Goal: Task Accomplishment & Management: Manage account settings

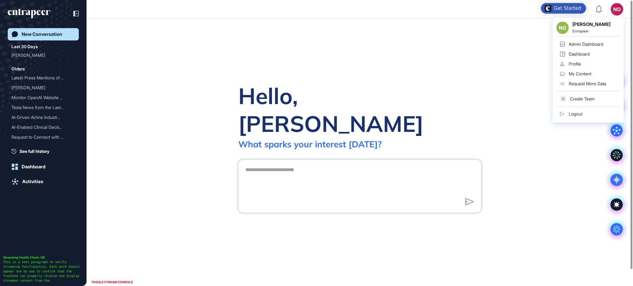
click at [594, 42] on div "Admin Dashboard" at bounding box center [586, 44] width 35 height 5
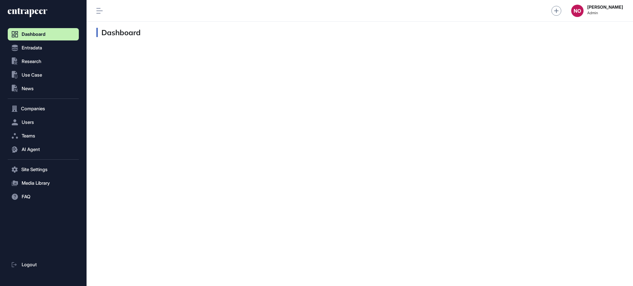
scroll to position [0, 0]
click at [35, 14] on icon at bounding box center [28, 13] width 40 height 10
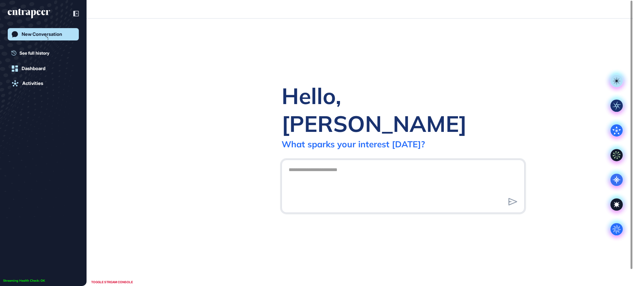
scroll to position [0, 0]
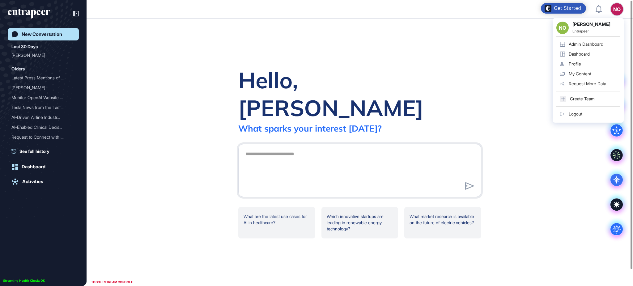
click at [597, 40] on link "Admin Dashboard" at bounding box center [588, 44] width 64 height 10
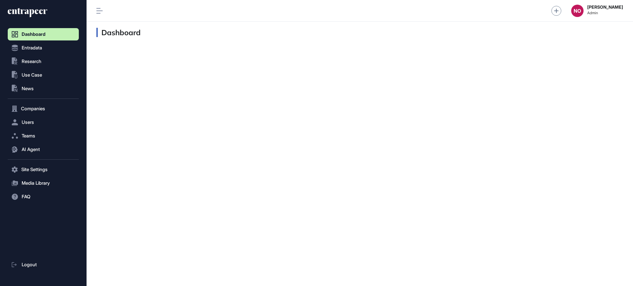
scroll to position [0, 0]
click at [33, 106] on span "Companies" at bounding box center [33, 108] width 24 height 5
click at [46, 124] on link "Company List" at bounding box center [45, 121] width 68 height 11
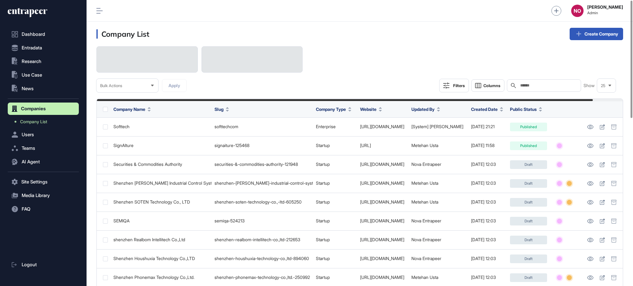
click at [555, 85] on input "text" at bounding box center [547, 85] width 57 height 5
paste input "**********"
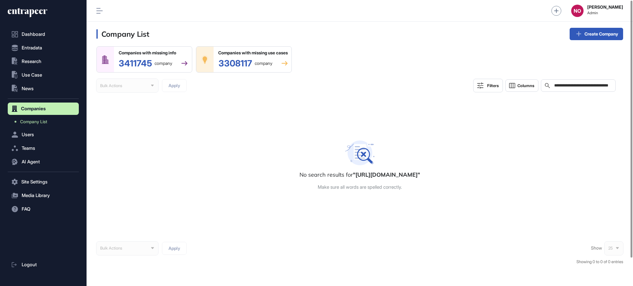
scroll to position [0, 16]
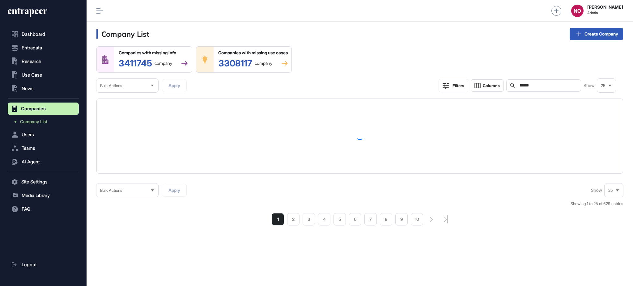
type input "******"
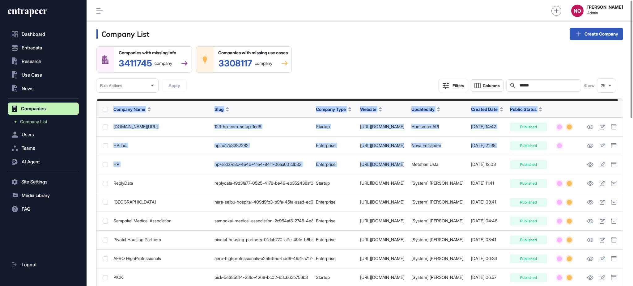
scroll to position [0, 5]
drag, startPoint x: 411, startPoint y: 165, endPoint x: 632, endPoint y: 187, distance: 222.0
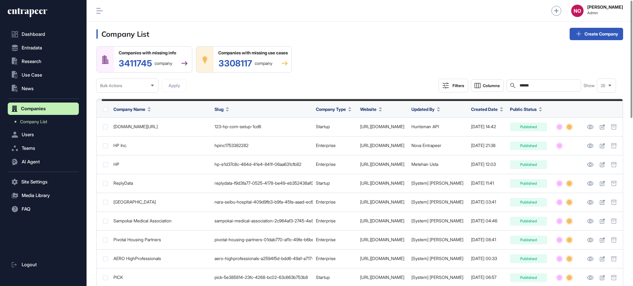
click at [347, 66] on div "Companies with missing info 3411745 company Companies with missing use cases 33…" at bounding box center [359, 69] width 527 height 46
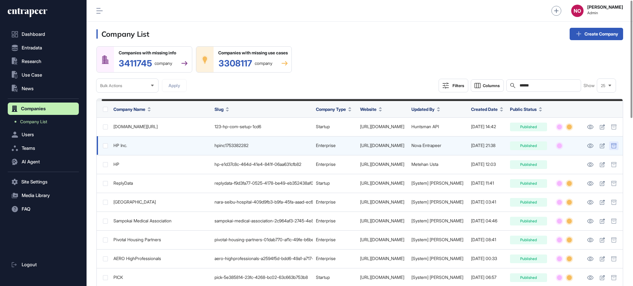
click at [615, 148] on icon at bounding box center [614, 145] width 6 height 5
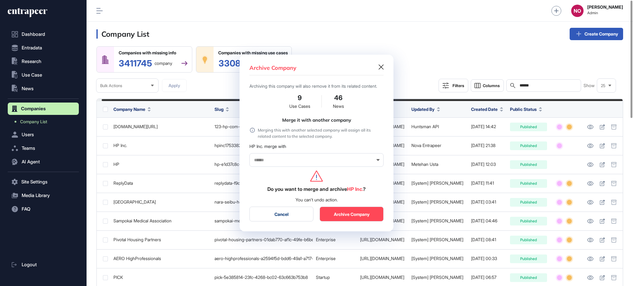
click at [280, 217] on button "Cancel" at bounding box center [281, 214] width 64 height 15
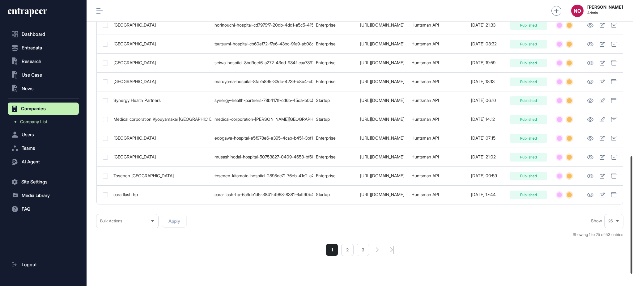
scroll to position [396, 0]
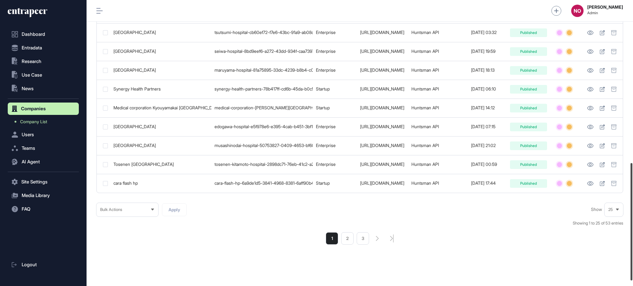
drag, startPoint x: 631, startPoint y: 106, endPoint x: 632, endPoint y: 269, distance: 162.6
click at [632, 269] on div at bounding box center [631, 221] width 2 height 117
click at [345, 244] on li "2" at bounding box center [347, 238] width 12 height 12
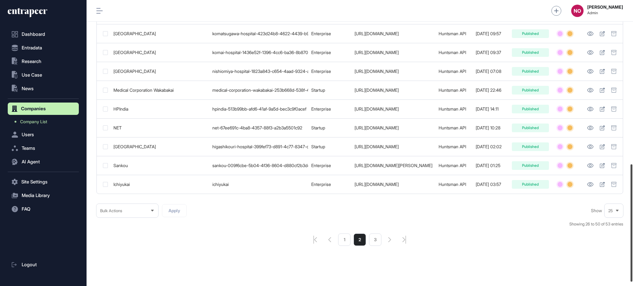
scroll to position [399, 0]
drag, startPoint x: 632, startPoint y: 96, endPoint x: 631, endPoint y: 260, distance: 163.8
click at [631, 260] on div at bounding box center [631, 222] width 2 height 117
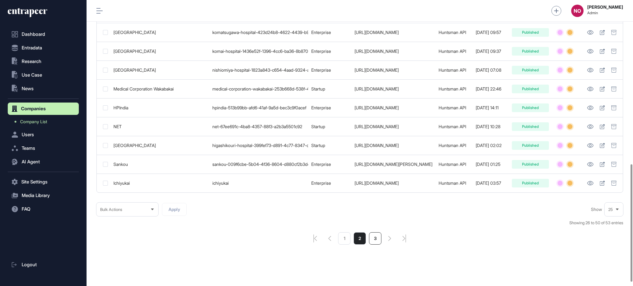
click at [378, 245] on li "3" at bounding box center [375, 238] width 12 height 12
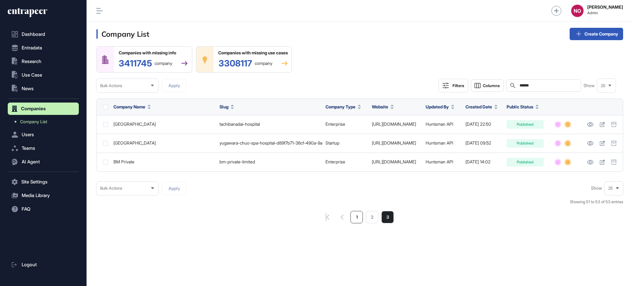
click at [361, 219] on li "1" at bounding box center [356, 217] width 12 height 12
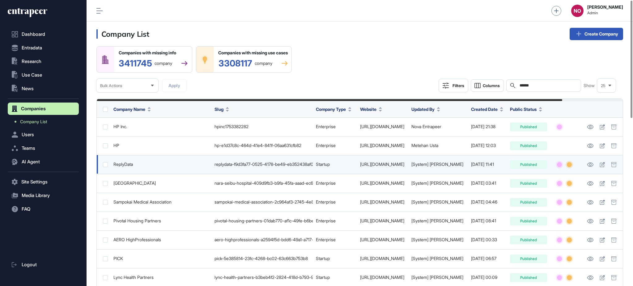
click at [409, 170] on td "[URL][DOMAIN_NAME]" at bounding box center [383, 164] width 52 height 19
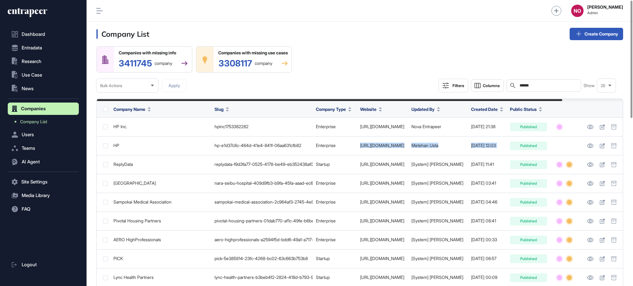
scroll to position [0, 68]
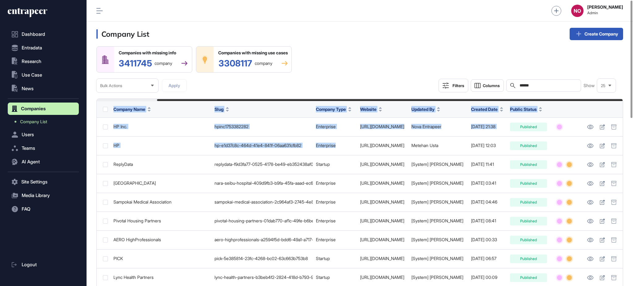
drag, startPoint x: 348, startPoint y: 151, endPoint x: 632, endPoint y: 149, distance: 284.6
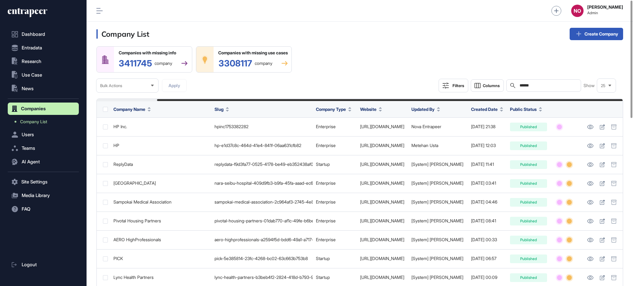
click at [394, 67] on div "Companies with missing info 3411745 company Companies with missing use cases 33…" at bounding box center [359, 69] width 527 height 46
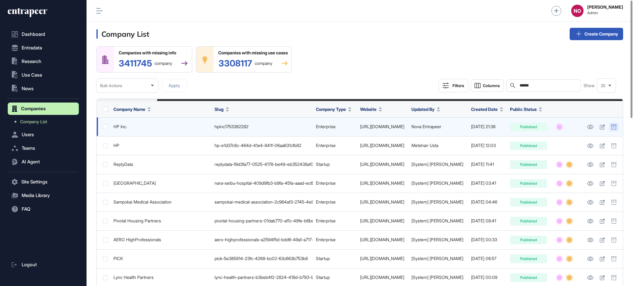
click at [614, 129] on icon at bounding box center [614, 127] width 6 height 5
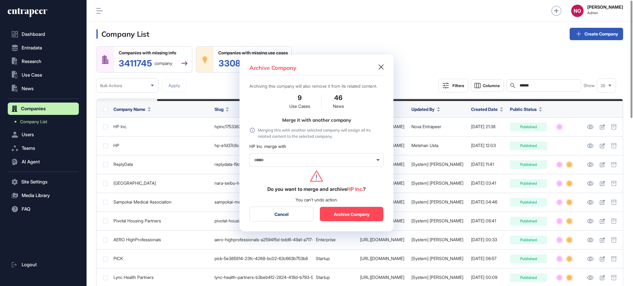
click at [271, 162] on input "text" at bounding box center [312, 160] width 118 height 5
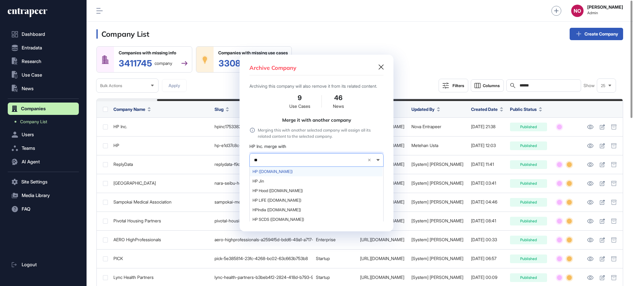
type input "**"
click at [280, 176] on div "HP ([DOMAIN_NAME])" at bounding box center [316, 172] width 133 height 10
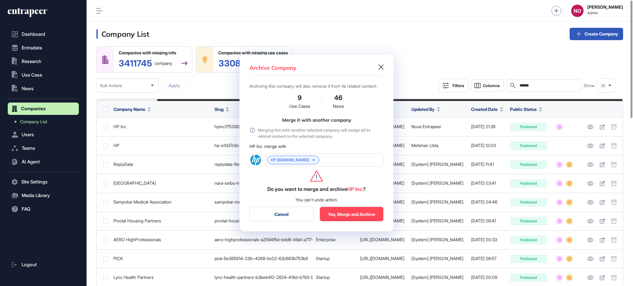
click at [346, 216] on button "Yes, Merge and Archive" at bounding box center [352, 214] width 64 height 15
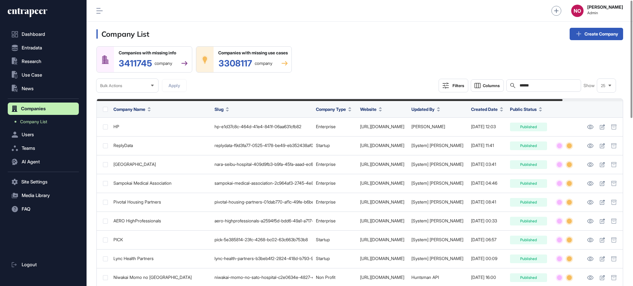
scroll to position [0, 68]
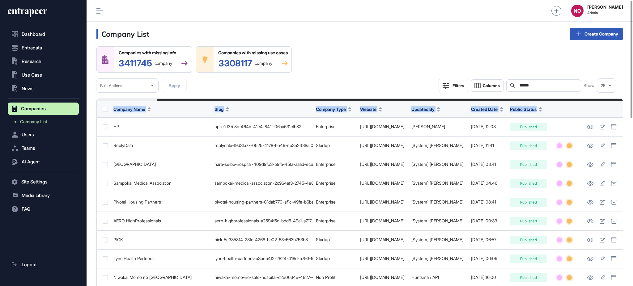
drag, startPoint x: 473, startPoint y: 99, endPoint x: 585, endPoint y: 109, distance: 112.6
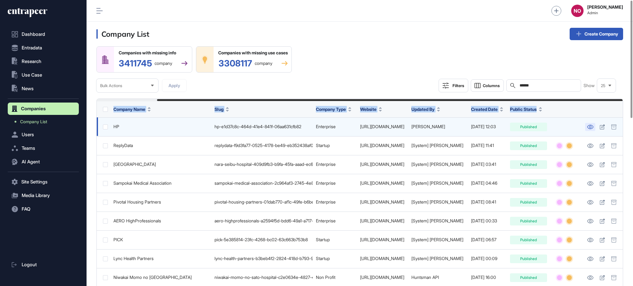
click at [592, 128] on icon at bounding box center [590, 127] width 6 height 4
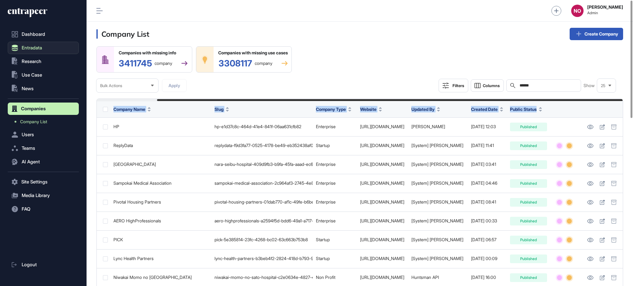
click at [40, 46] on span "Entradata" at bounding box center [32, 47] width 20 height 5
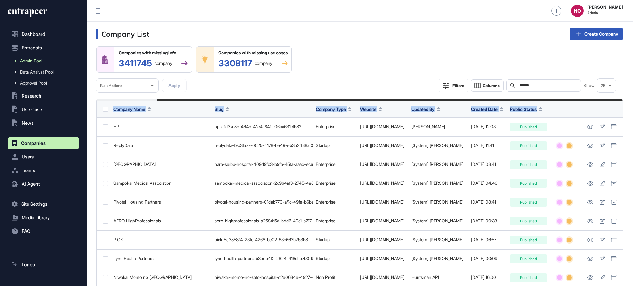
click at [42, 58] on span "Admin Pool" at bounding box center [31, 60] width 22 height 5
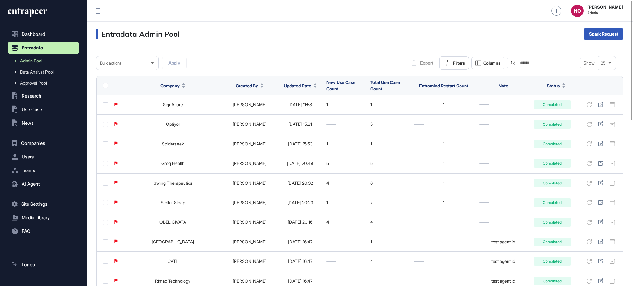
click at [549, 65] on input "text" at bounding box center [547, 63] width 57 height 5
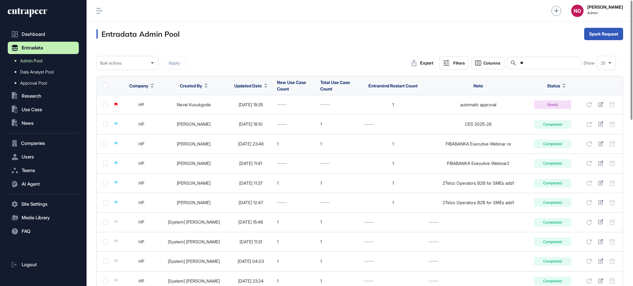
type input "**"
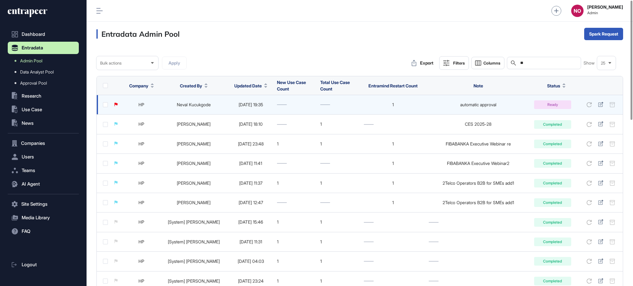
drag, startPoint x: 258, startPoint y: 87, endPoint x: 246, endPoint y: 101, distance: 18.0
click at [264, 87] on icon at bounding box center [265, 87] width 3 height 2
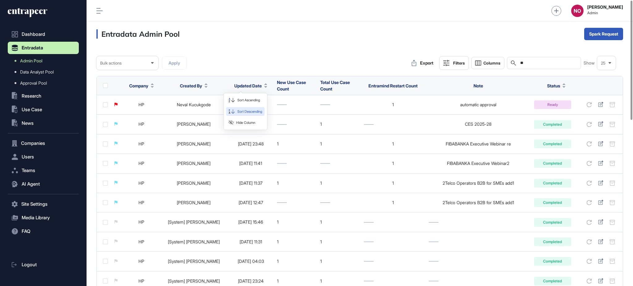
click at [244, 108] on div "Sort Ascending Sort Descending Hide Column" at bounding box center [245, 111] width 43 height 36
click at [243, 109] on span "Sort Descending" at bounding box center [249, 111] width 25 height 5
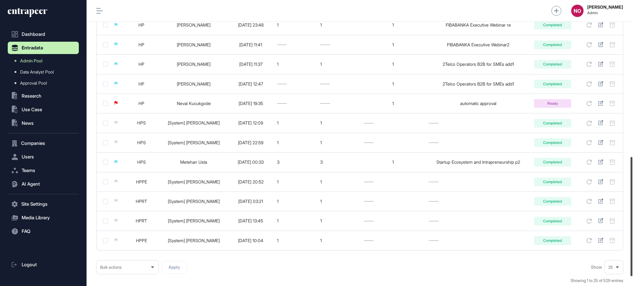
scroll to position [312, 0]
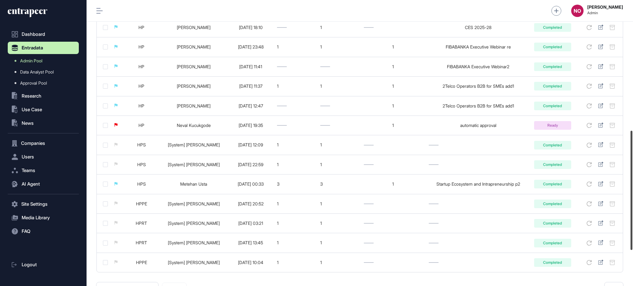
drag, startPoint x: 632, startPoint y: 233, endPoint x: 632, endPoint y: 197, distance: 35.8
click at [632, 197] on div at bounding box center [631, 190] width 2 height 119
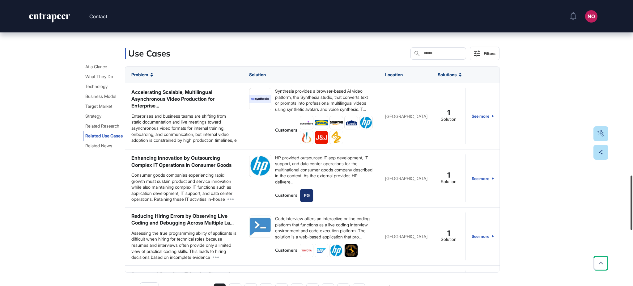
scroll to position [928, 0]
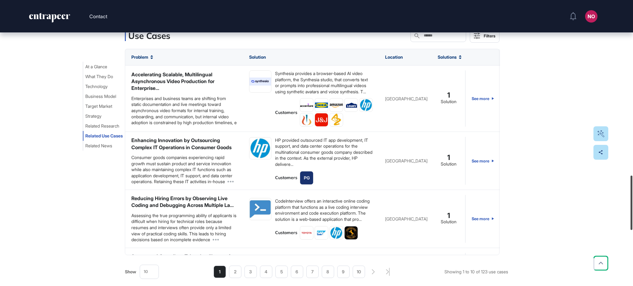
drag, startPoint x: 632, startPoint y: 216, endPoint x: 621, endPoint y: 201, distance: 18.3
click at [621, 201] on div "Contact NO Admin Dashboard Dashboard Profile My Content Request More Data Edit …" at bounding box center [316, 143] width 633 height 286
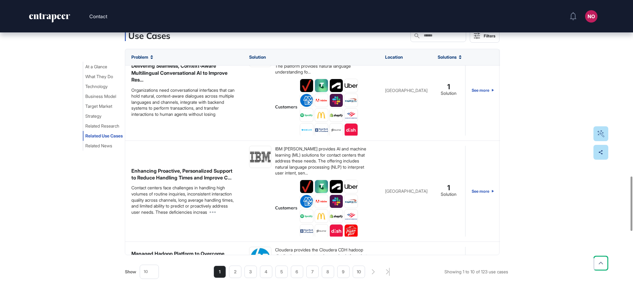
scroll to position [580, 0]
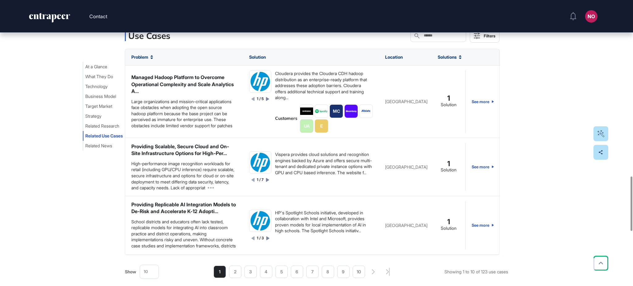
click at [226, 271] on ul "1 2 3 4 5 6 7 8 9 10" at bounding box center [289, 272] width 151 height 12
click at [229, 269] on li "2" at bounding box center [235, 272] width 12 height 12
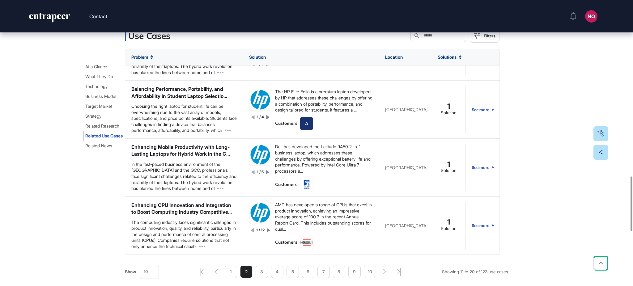
scroll to position [452, 0]
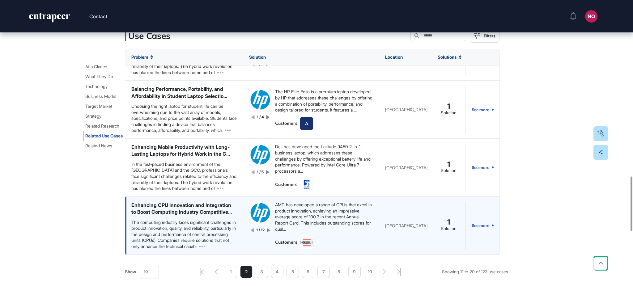
click at [293, 209] on div "AMD has developed a range of CPUs that excel in product innovation, achieving a…" at bounding box center [324, 217] width 98 height 30
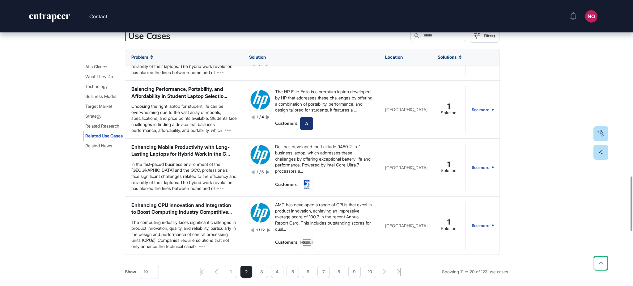
scroll to position [0, 0]
